Goal: Task Accomplishment & Management: Complete application form

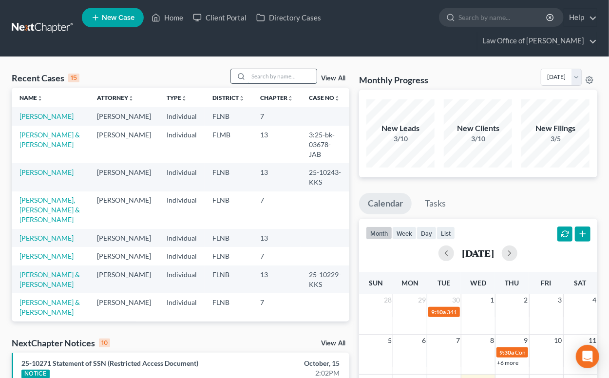
click at [285, 76] on input "search" at bounding box center [283, 76] width 68 height 14
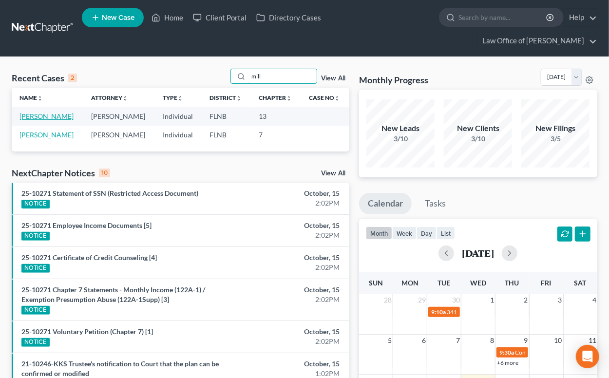
type input "mill"
click at [40, 114] on link "[PERSON_NAME]" at bounding box center [46, 116] width 54 height 8
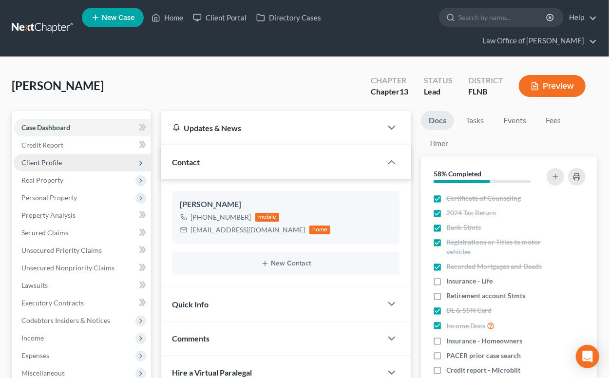
click at [58, 161] on span "Client Profile" at bounding box center [41, 162] width 40 height 8
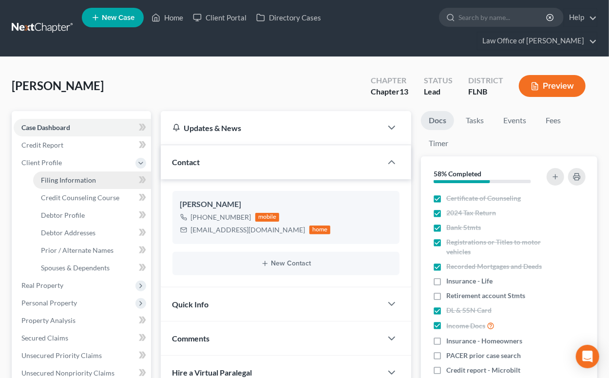
click at [64, 180] on span "Filing Information" at bounding box center [68, 180] width 55 height 8
select select "1"
select select "0"
select select "3"
select select "9"
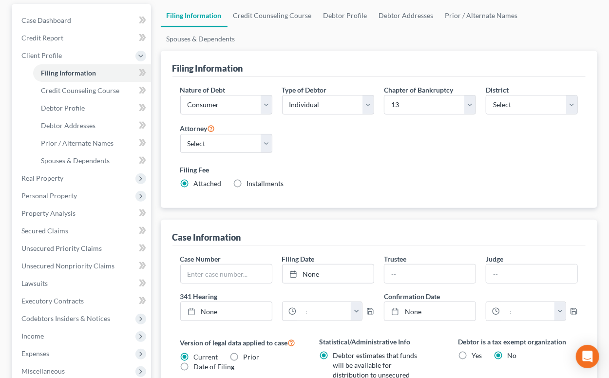
scroll to position [322, 0]
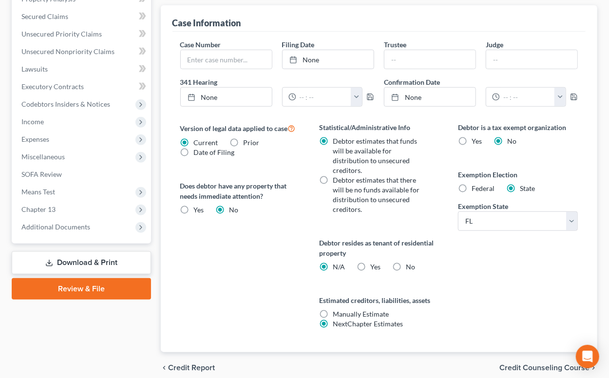
click at [526, 364] on span "Credit Counseling Course" at bounding box center [545, 368] width 90 height 8
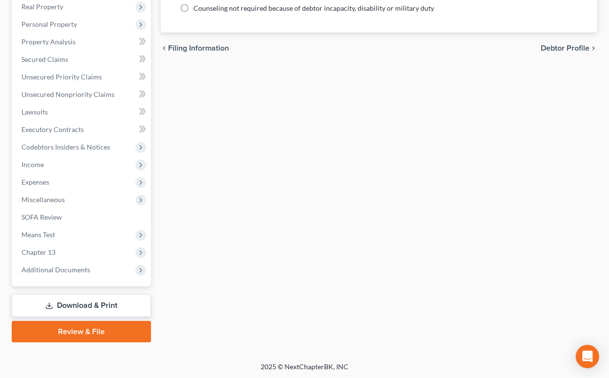
scroll to position [64, 0]
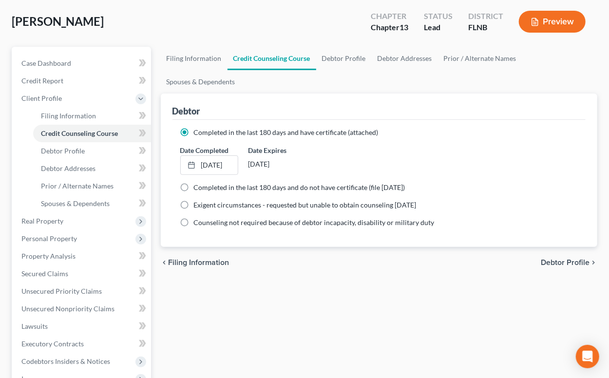
click at [567, 259] on span "Debtor Profile" at bounding box center [565, 263] width 49 height 8
select select "3"
select select "1"
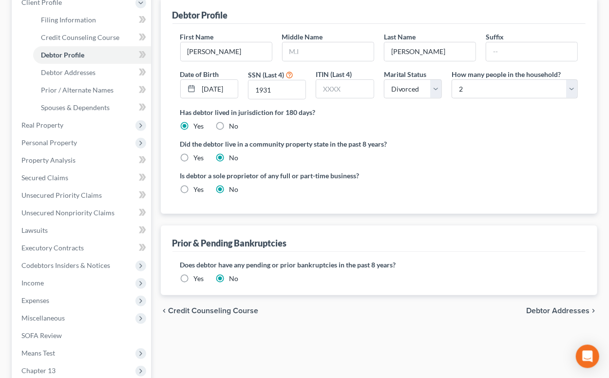
scroll to position [161, 0]
click at [539, 309] on span "Debtor Addresses" at bounding box center [557, 311] width 63 height 8
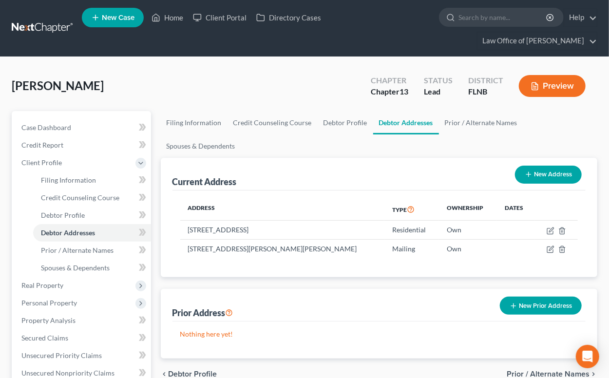
scroll to position [161, 0]
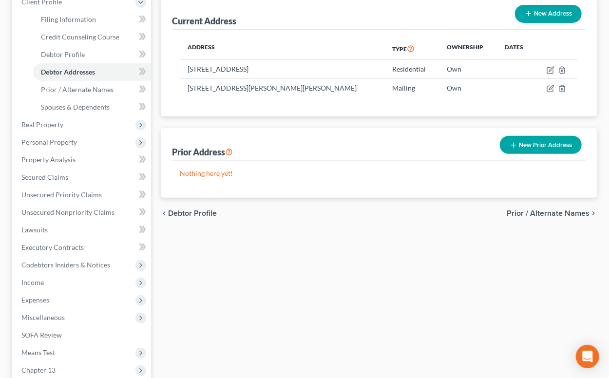
click at [522, 212] on span "Prior / Alternate Names" at bounding box center [548, 214] width 83 height 8
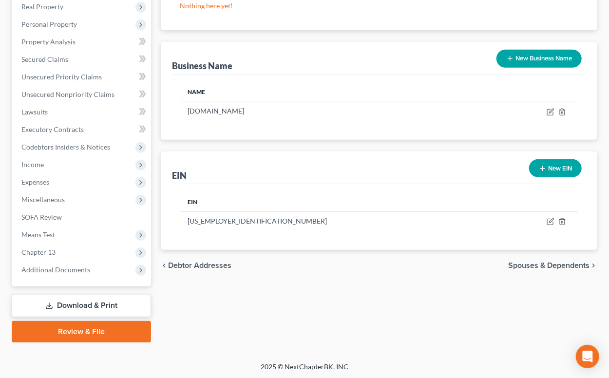
click at [518, 262] on span "Spouses & Dependents" at bounding box center [548, 266] width 81 height 8
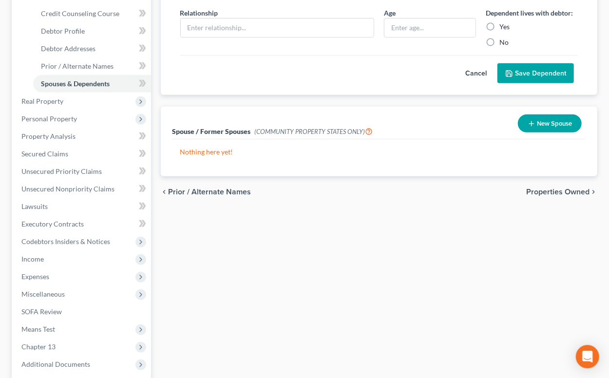
scroll to position [107, 0]
